Goal: Check status: Check status

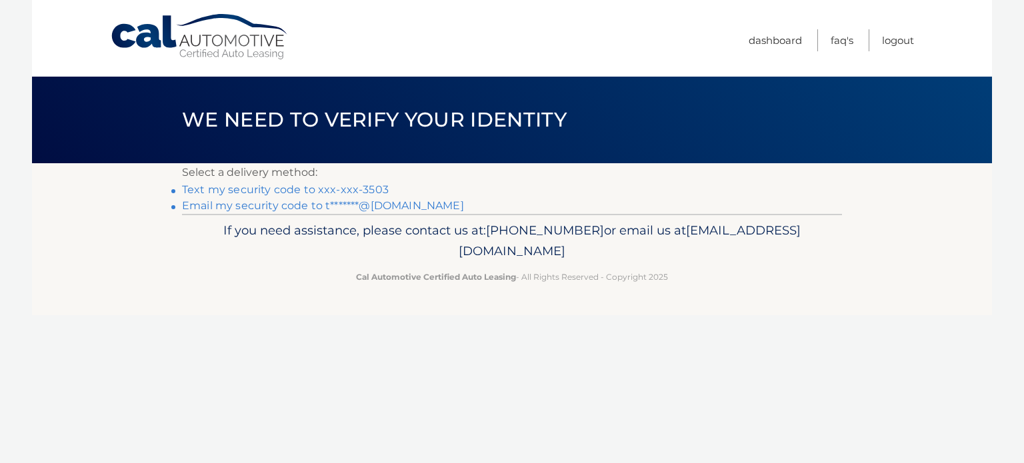
click at [251, 207] on link "Email my security code to t*******@[DOMAIN_NAME]" at bounding box center [323, 205] width 282 height 13
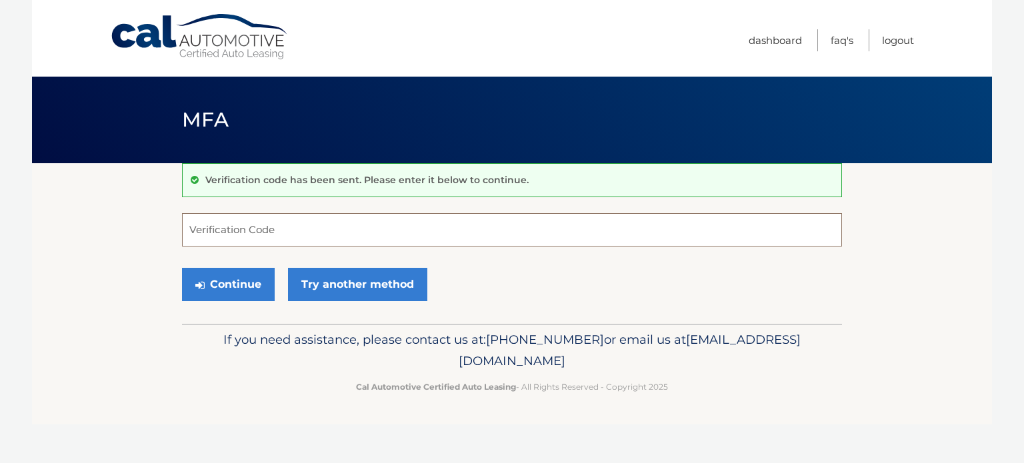
click at [281, 233] on input "Verification Code" at bounding box center [512, 229] width 660 height 33
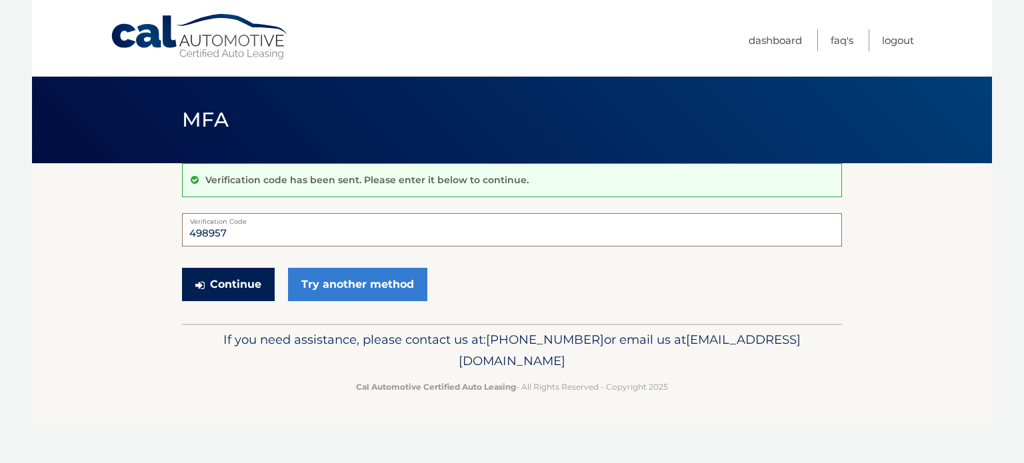
type input "498957"
click at [223, 273] on button "Continue" at bounding box center [228, 284] width 93 height 33
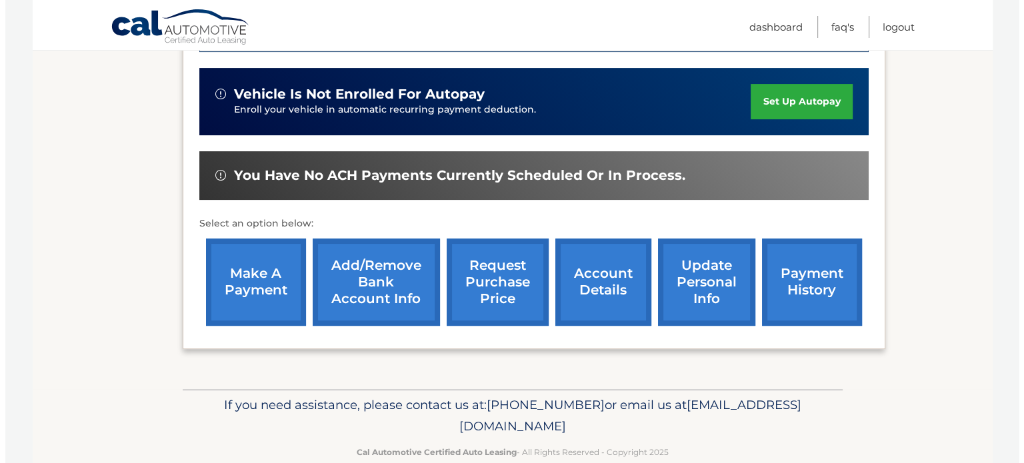
scroll to position [425, 0]
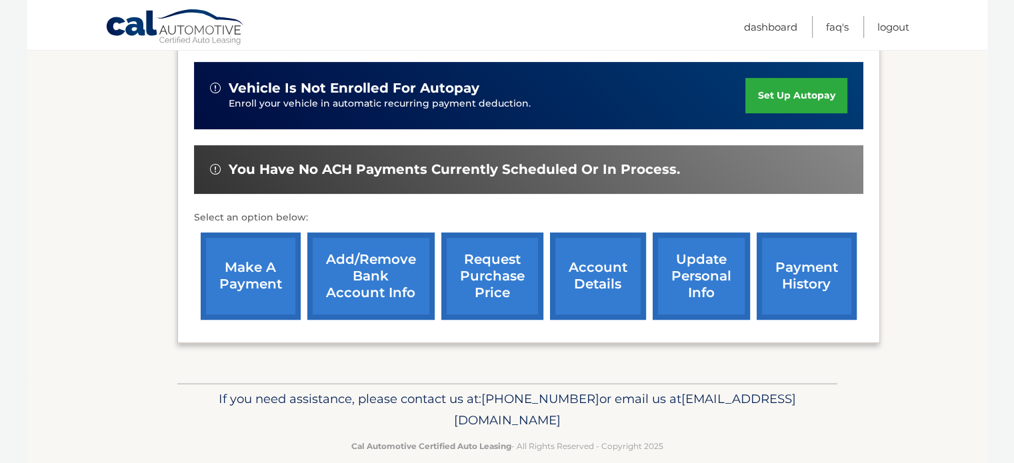
click at [500, 247] on link "request purchase price" at bounding box center [492, 276] width 102 height 87
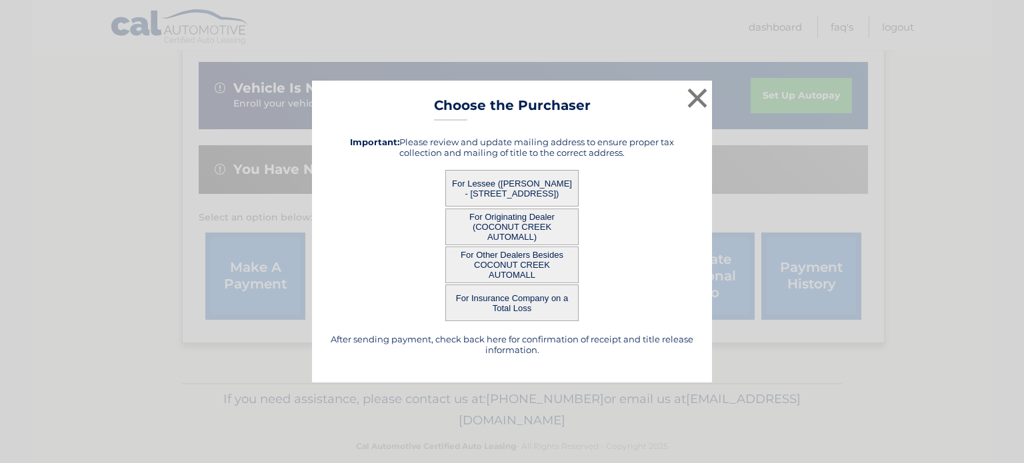
click at [525, 191] on button "For Lessee (IRA MORRIS - 4712 NW 119TH AVE, , CORAL SPRINGS, FL 33076)" at bounding box center [511, 188] width 133 height 37
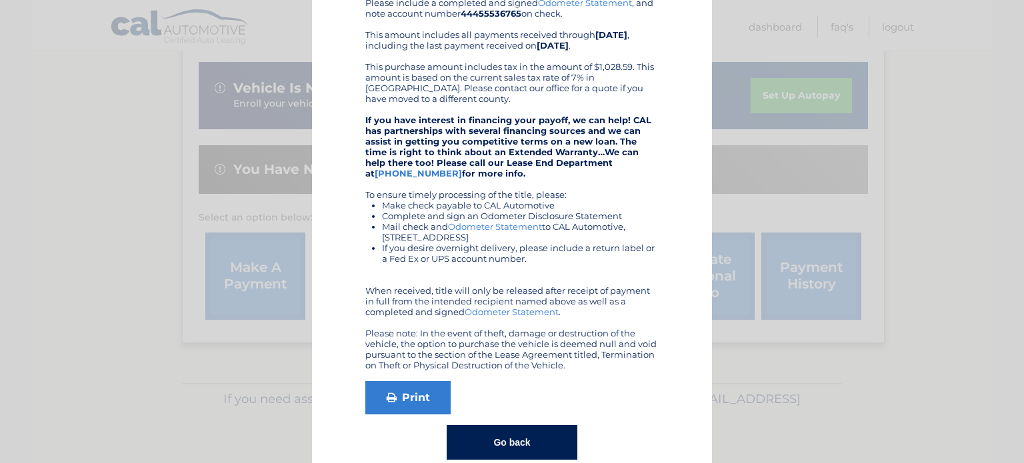
scroll to position [177, 0]
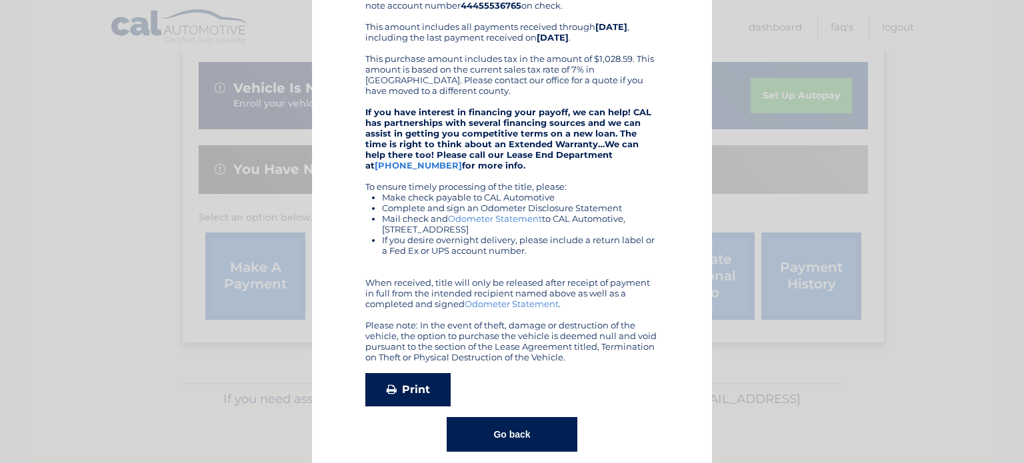
click at [384, 381] on link "Print" at bounding box center [407, 389] width 85 height 33
click at [499, 437] on button "Go back" at bounding box center [512, 434] width 130 height 35
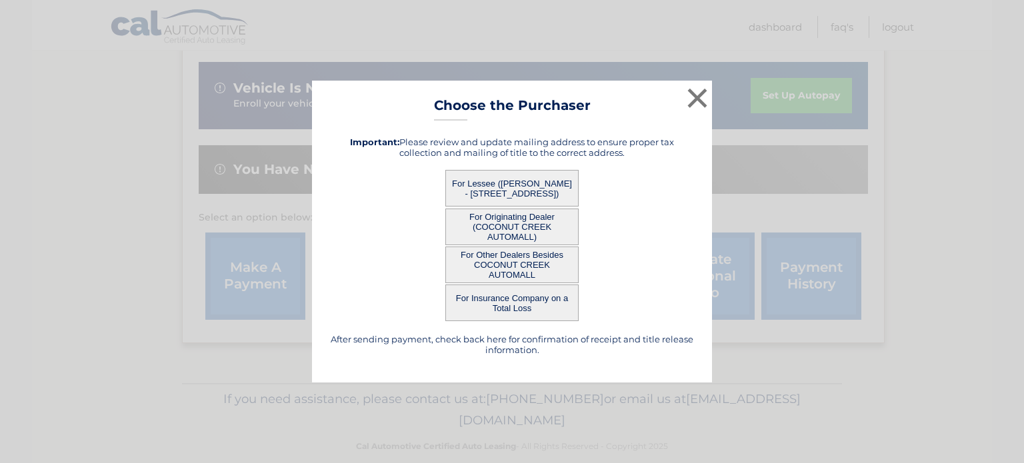
click at [509, 231] on button "For Originating Dealer (COCONUT CREEK AUTOMALL)" at bounding box center [511, 227] width 133 height 37
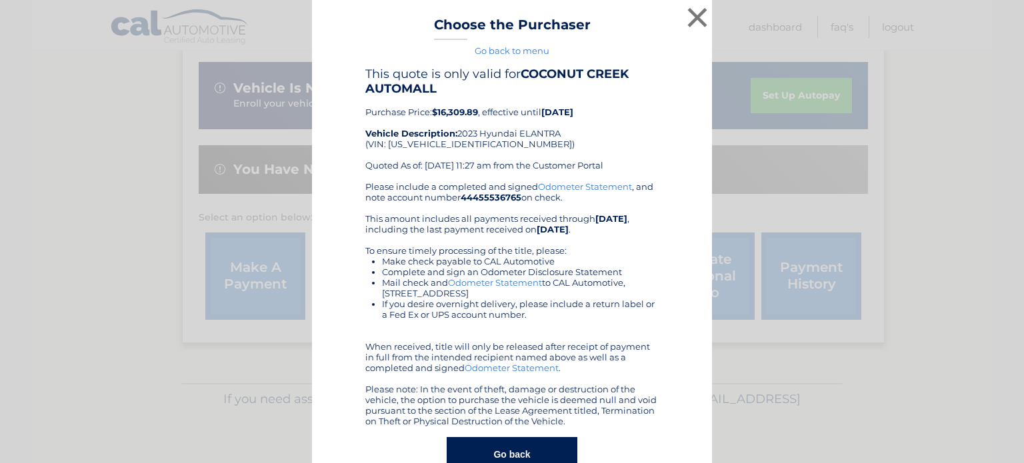
click at [537, 447] on button "Go back" at bounding box center [512, 454] width 130 height 35
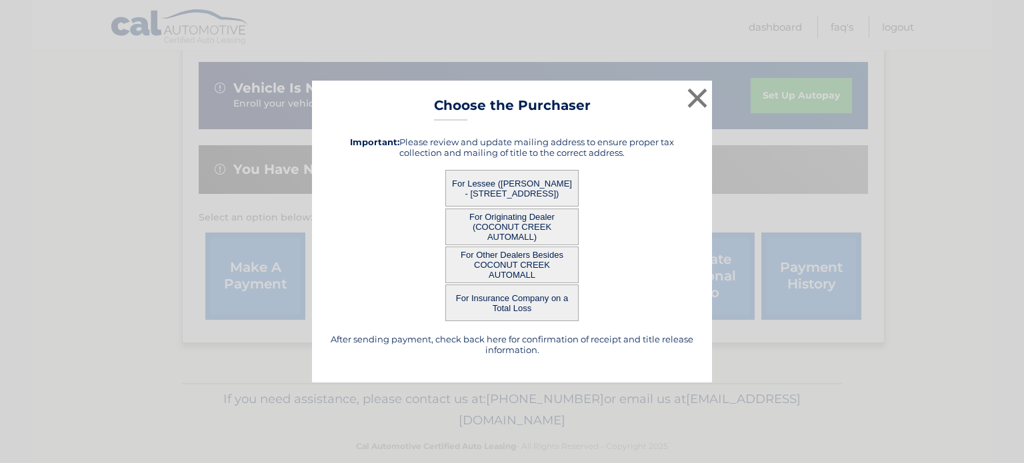
click at [523, 266] on button "For Other Dealers Besides COCONUT CREEK AUTOMALL" at bounding box center [511, 265] width 133 height 37
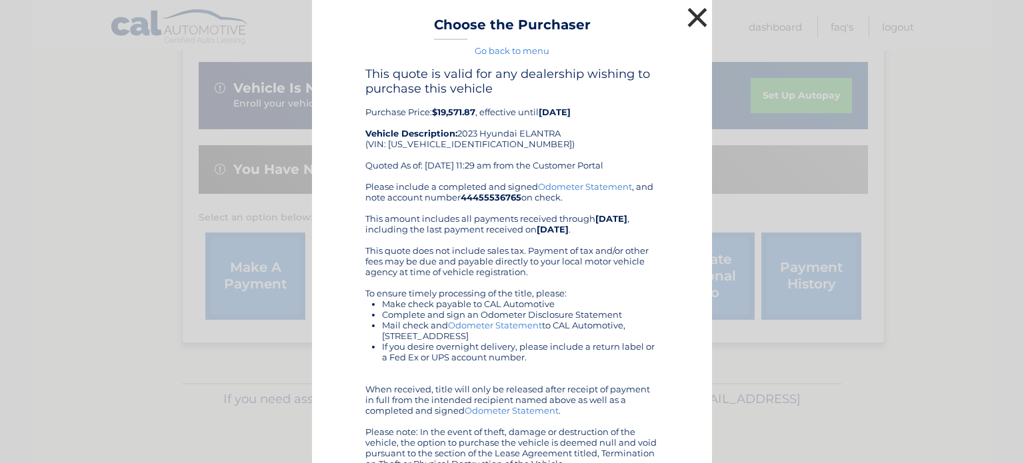
click at [693, 16] on button "×" at bounding box center [697, 17] width 27 height 27
